Goal: Find specific page/section: Find specific page/section

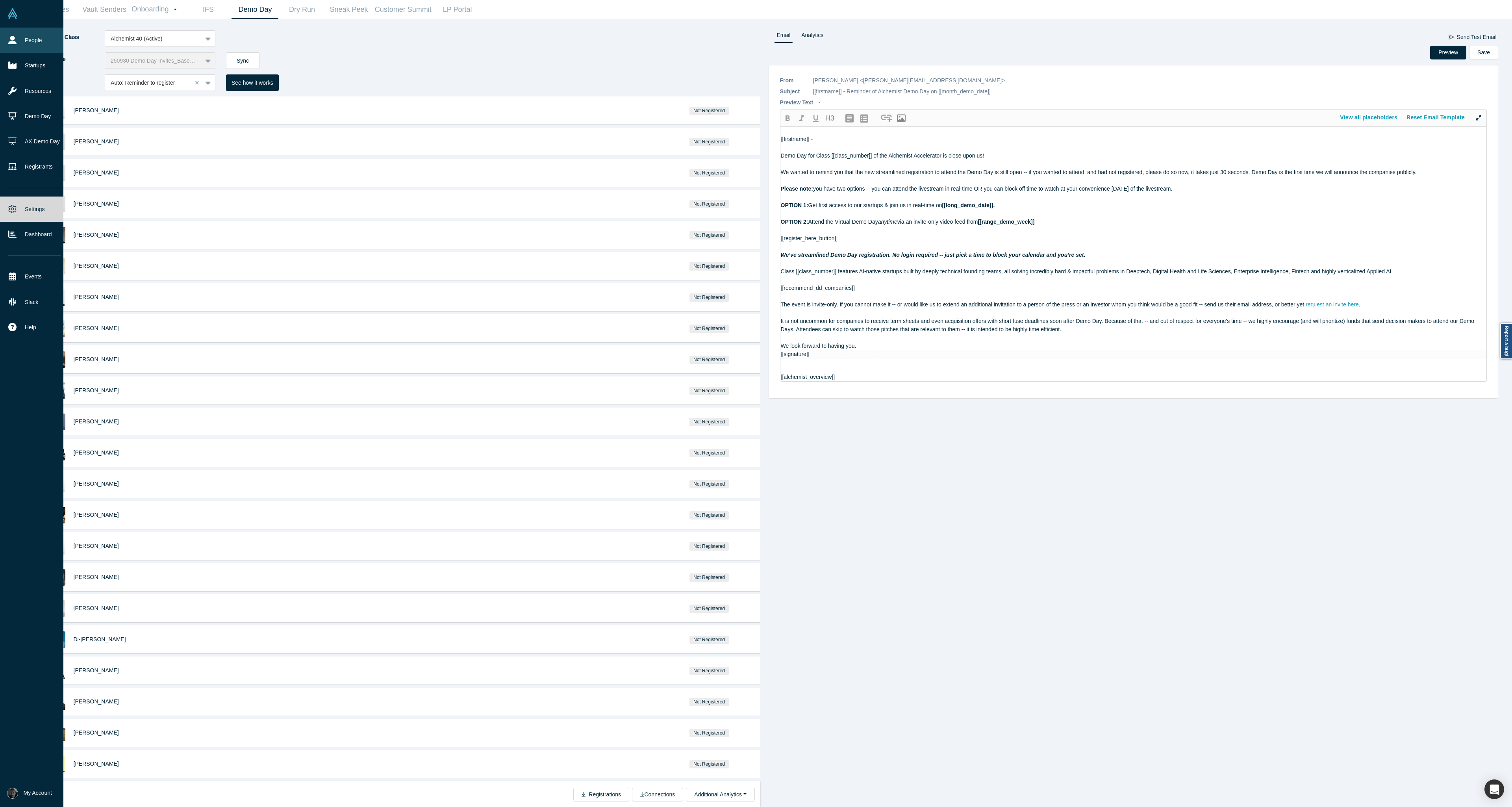
click at [16, 37] on link "People" at bounding box center [34, 40] width 69 height 25
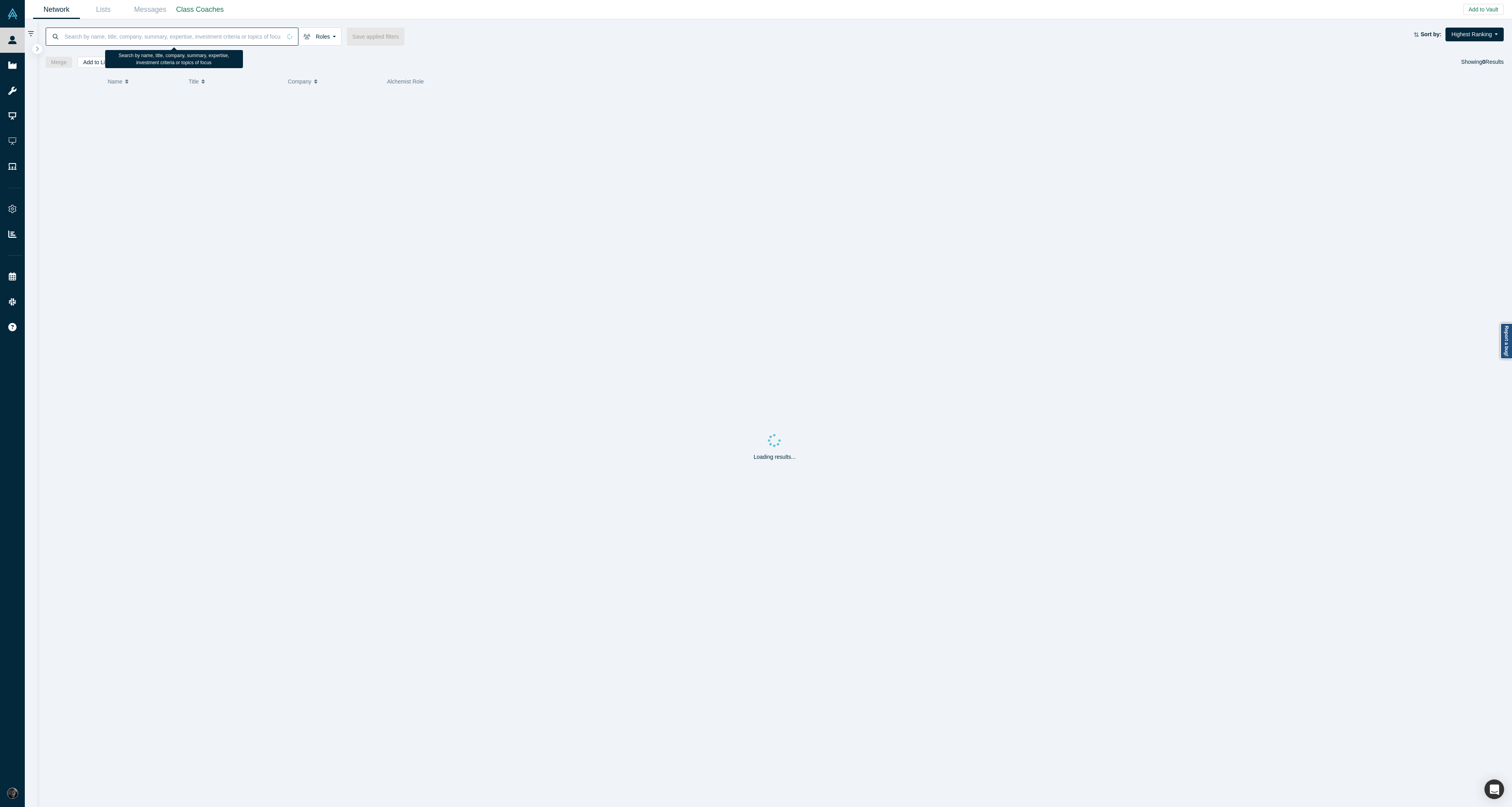
click at [184, 34] on input at bounding box center [173, 37] width 218 height 19
paste input "[PERSON_NAME]"
type input "[PERSON_NAME]"
click at [486, 123] on div "Mentor, Angel" at bounding box center [923, 115] width 1076 height 27
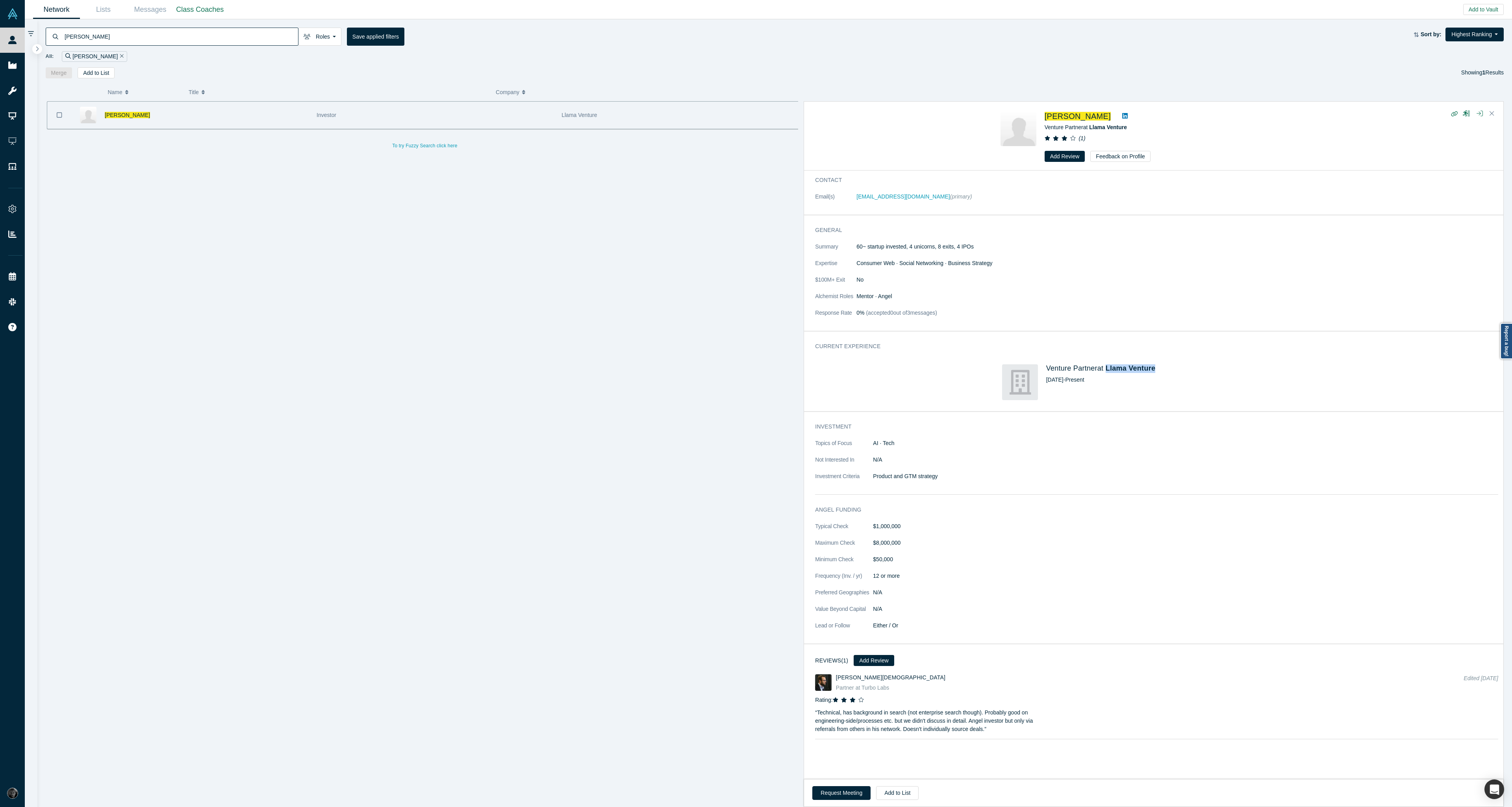
drag, startPoint x: 1179, startPoint y: 374, endPoint x: 1105, endPoint y: 368, distance: 74.2
click at [1105, 368] on div "Venture Partner at Llama Venture [DATE] - Present" at bounding box center [1179, 382] width 265 height 36
click at [175, 37] on input "[PERSON_NAME]" at bounding box center [181, 37] width 234 height 19
click at [174, 37] on input "[PERSON_NAME]" at bounding box center [181, 37] width 234 height 19
